Goal: Use online tool/utility: Utilize a website feature to perform a specific function

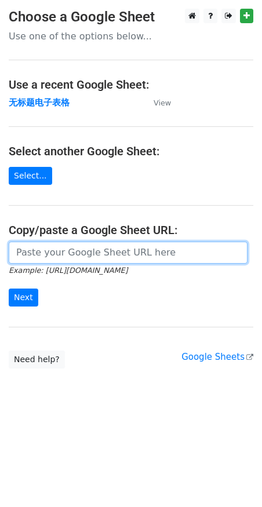
click at [60, 253] on input "url" at bounding box center [128, 253] width 239 height 22
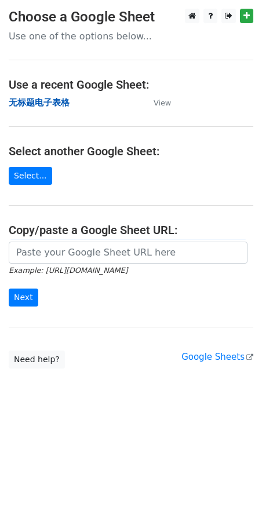
click at [29, 106] on strong "无标题电子表格" at bounding box center [39, 102] width 61 height 10
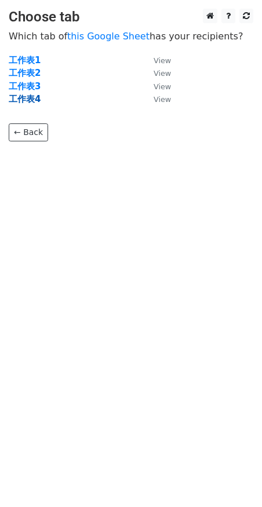
click at [34, 100] on strong "工作表4" at bounding box center [25, 99] width 32 height 10
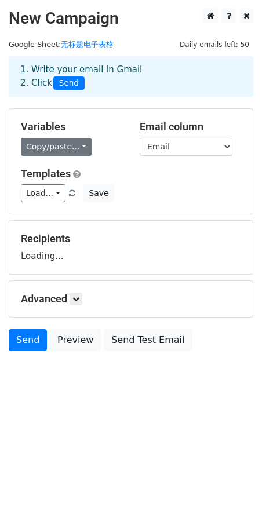
drag, startPoint x: 54, startPoint y: 136, endPoint x: 55, endPoint y: 143, distance: 7.6
click at [55, 136] on div "Variables Copy/paste... {{Email}} {{Name}} {{Column C}}" at bounding box center [71, 138] width 119 height 35
click at [55, 144] on link "Copy/paste..." at bounding box center [56, 147] width 71 height 18
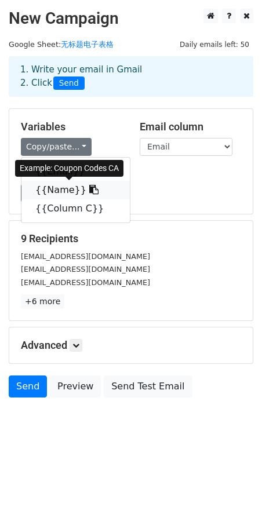
click at [52, 195] on link "{{Name}}" at bounding box center [75, 190] width 108 height 19
